Goal: Navigation & Orientation: Find specific page/section

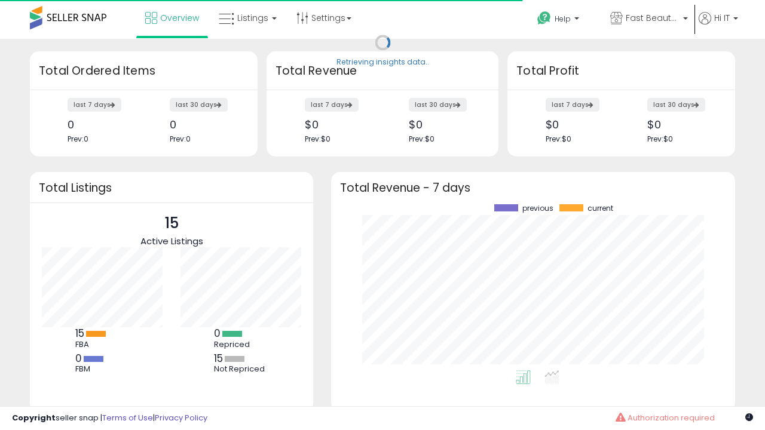
scroll to position [166, 380]
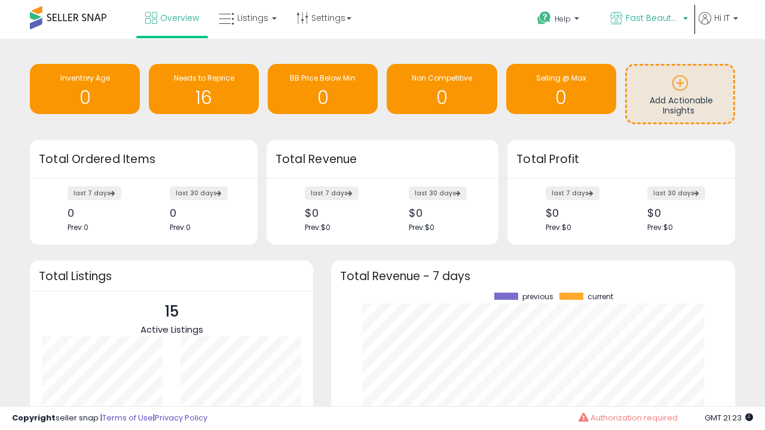
click at [648, 19] on span "Fast Beauty ([GEOGRAPHIC_DATA])" at bounding box center [653, 18] width 54 height 12
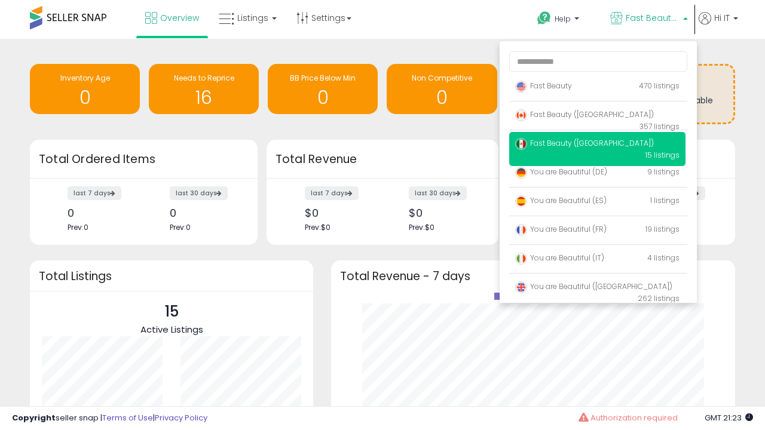
click at [597, 88] on p "Fast Beauty 470 listings" at bounding box center [597, 87] width 176 height 24
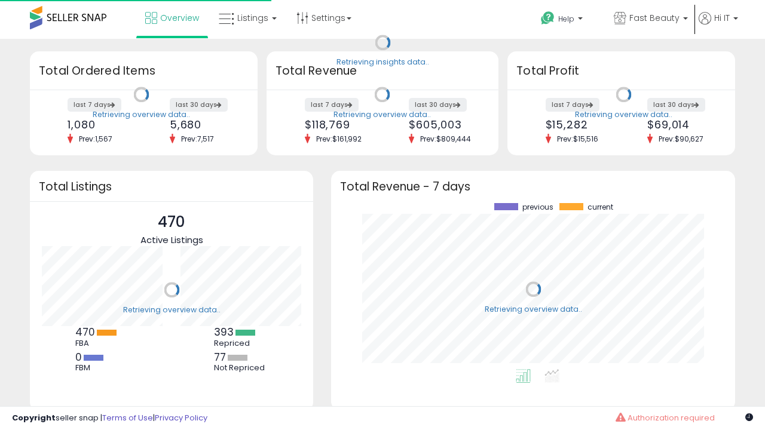
scroll to position [166, 380]
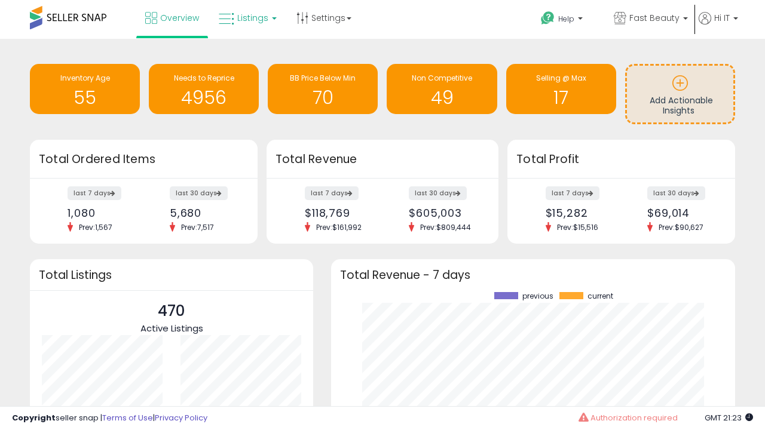
click at [246, 18] on span "Listings" at bounding box center [252, 18] width 31 height 12
